Goal: Information Seeking & Learning: Learn about a topic

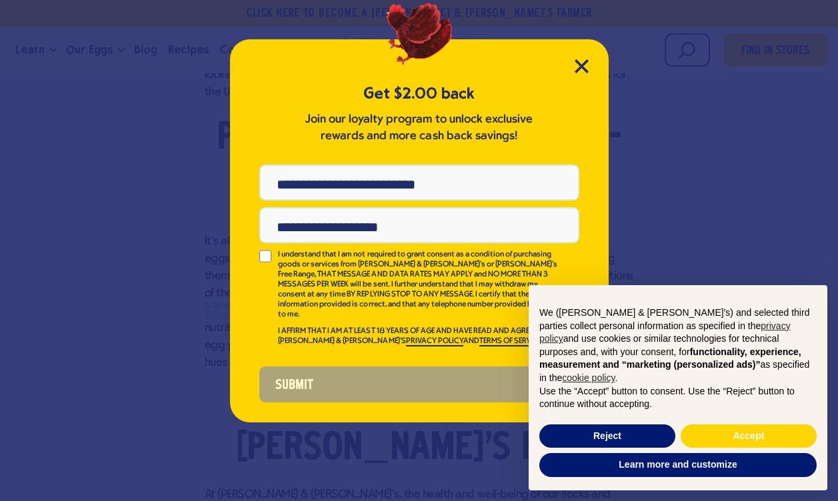
drag, startPoint x: 215, startPoint y: 275, endPoint x: 369, endPoint y: 278, distance: 154.1
click at [368, 278] on body "~ What are Pasture-Raised Eggs? Skip to content Type Something Shop Find In Sto…" at bounding box center [419, 4] width 838 height 5125
click at [572, 61] on div "Get $2.00 back Join our loyalty program to unlock exclusive rewards and more ca…" at bounding box center [419, 230] width 379 height 383
click at [579, 61] on icon "Close Modal" at bounding box center [581, 66] width 12 height 12
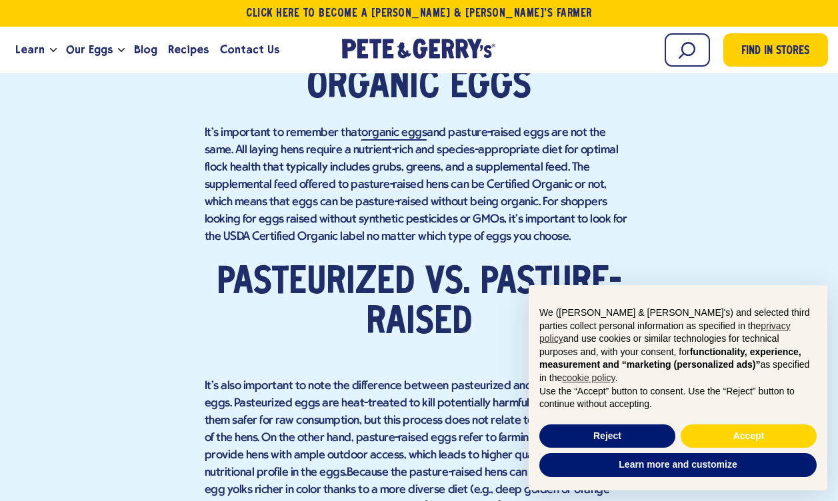
scroll to position [2558, 0]
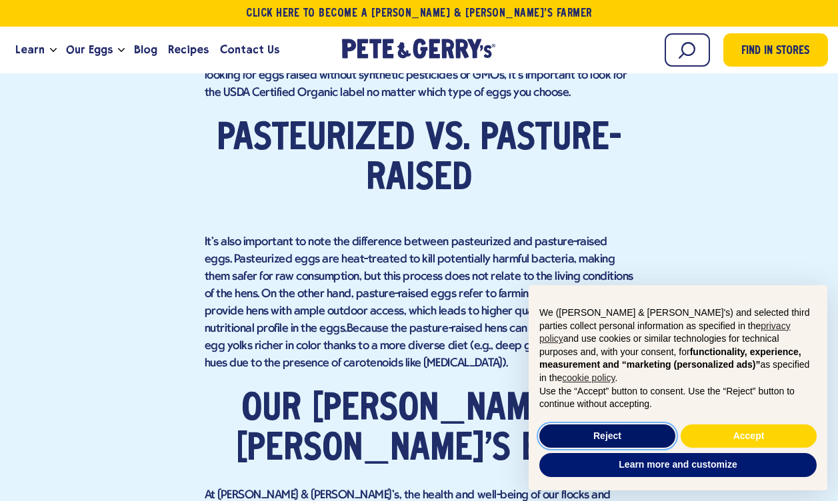
click at [590, 431] on button "Reject" at bounding box center [607, 437] width 136 height 24
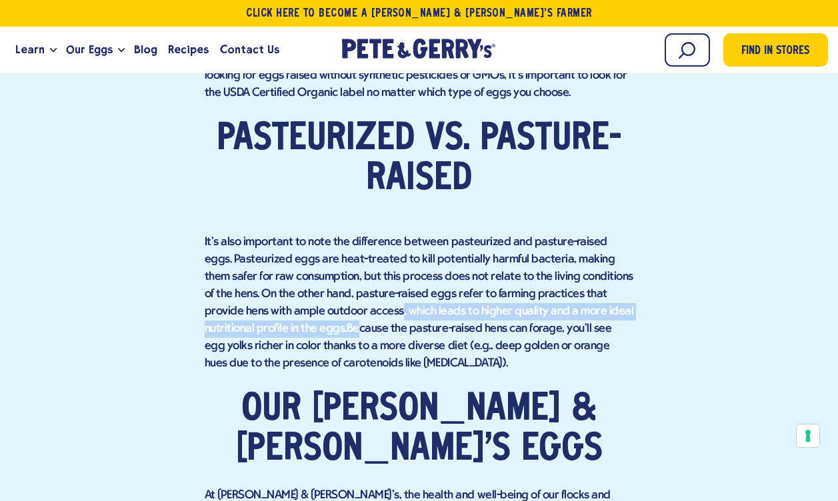
drag, startPoint x: 485, startPoint y: 273, endPoint x: 493, endPoint y: 295, distance: 23.8
click at [493, 295] on p "It's also important to note the difference between pasteurized and pasture-rais…" at bounding box center [419, 295] width 429 height 156
drag, startPoint x: 475, startPoint y: 290, endPoint x: 302, endPoint y: 297, distance: 173.5
click at [302, 297] on p "It's also important to note the difference between pasteurized and pasture-rais…" at bounding box center [419, 295] width 429 height 156
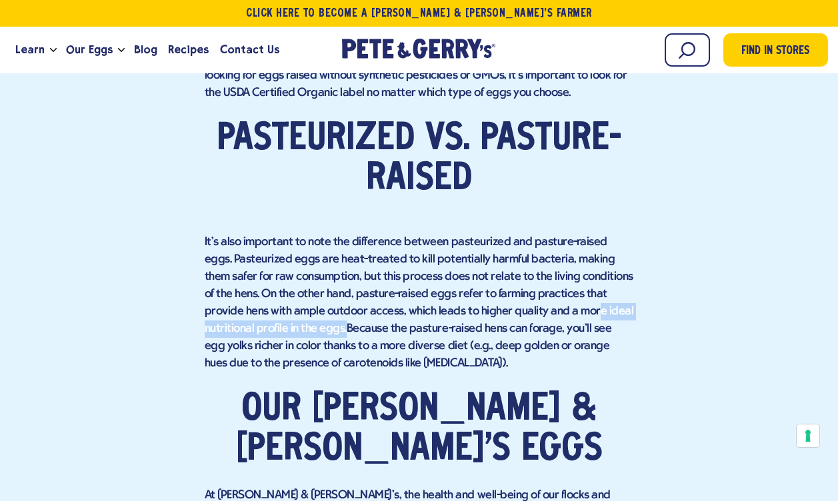
click at [302, 297] on p "It's also important to note the difference between pasteurized and pasture-rais…" at bounding box center [419, 295] width 429 height 156
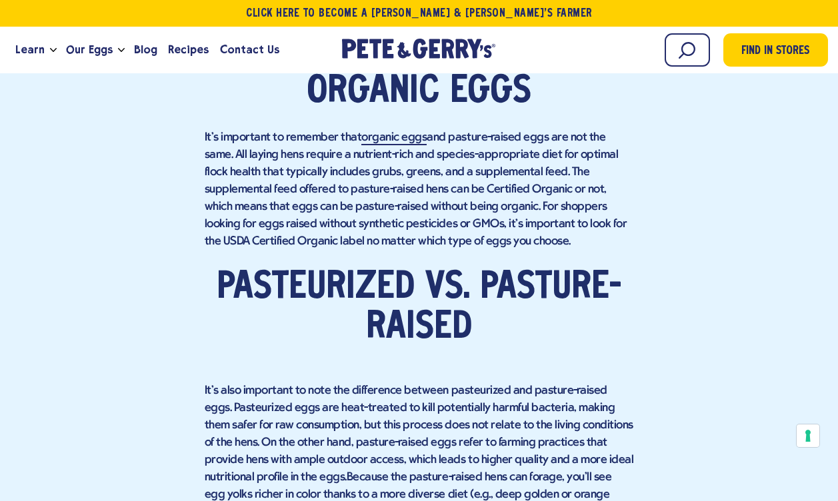
scroll to position [2404, 0]
